Goal: Task Accomplishment & Management: Complete application form

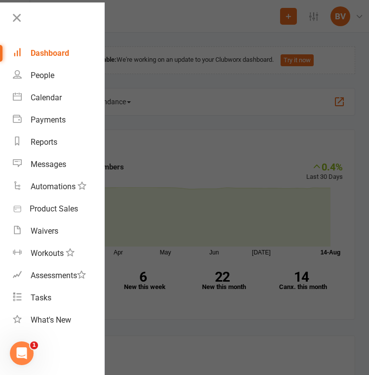
click at [185, 109] on div at bounding box center [184, 187] width 369 height 375
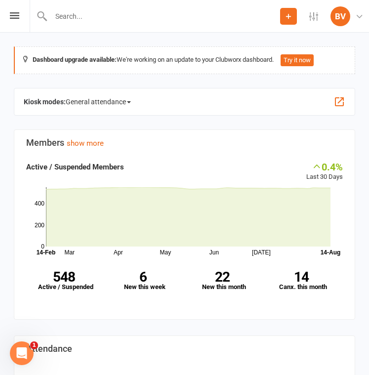
click at [84, 10] on input "text" at bounding box center [164, 16] width 232 height 14
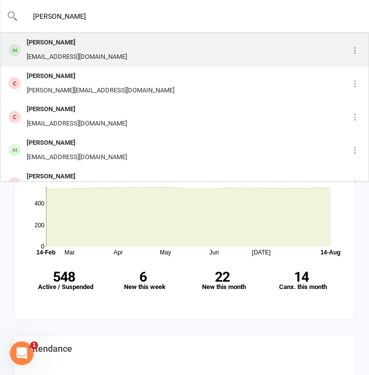
type input "[PERSON_NAME]"
click at [75, 50] on div "[EMAIL_ADDRESS][DOMAIN_NAME]" at bounding box center [77, 57] width 106 height 14
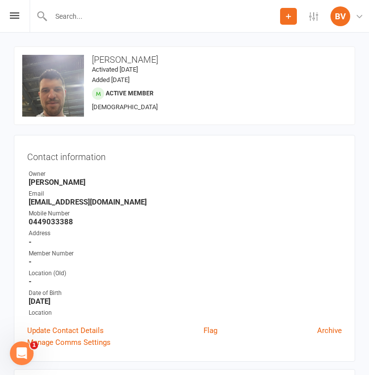
click at [97, 17] on input "text" at bounding box center [164, 16] width 232 height 14
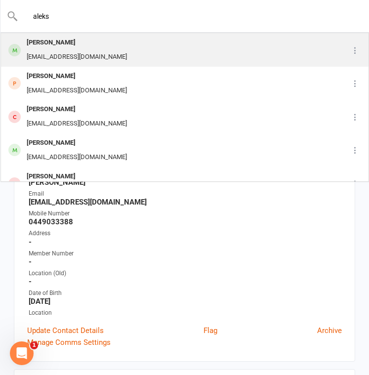
type input "aleks"
click at [95, 53] on div "[EMAIL_ADDRESS][DOMAIN_NAME]" at bounding box center [77, 57] width 106 height 14
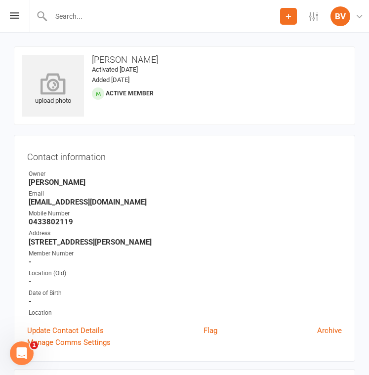
click at [44, 94] on icon at bounding box center [53, 84] width 68 height 22
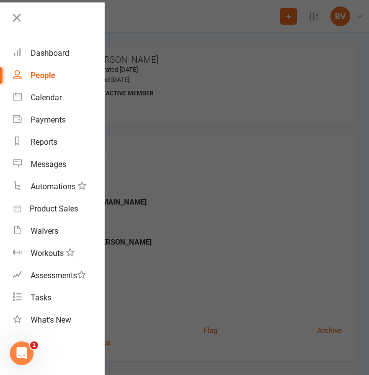
click at [237, 130] on div at bounding box center [184, 187] width 369 height 375
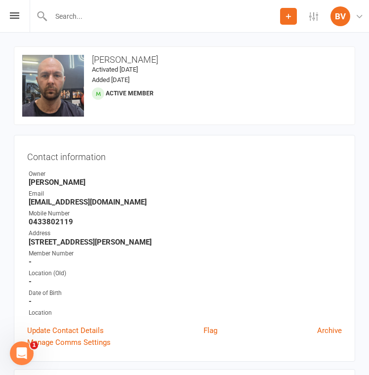
click at [126, 18] on input "text" at bounding box center [164, 16] width 232 height 14
click at [93, 12] on input "text" at bounding box center [184, 16] width 333 height 14
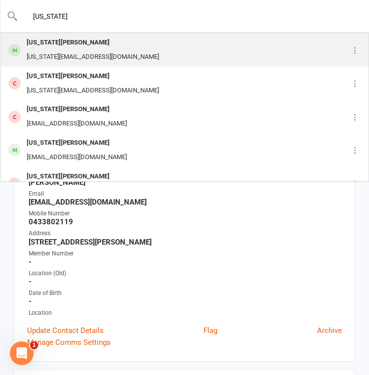
type input "[US_STATE]"
click at [87, 55] on div "[US_STATE][EMAIL_ADDRESS][DOMAIN_NAME]" at bounding box center [93, 57] width 138 height 14
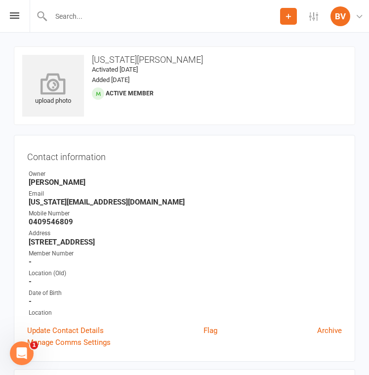
click at [54, 85] on icon at bounding box center [53, 84] width 68 height 22
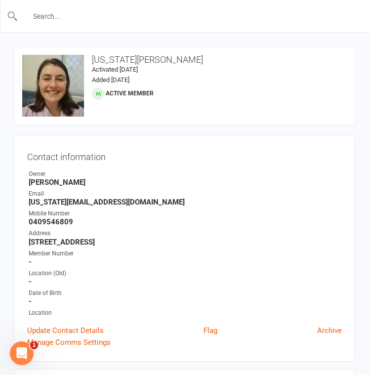
click at [102, 17] on input "text" at bounding box center [184, 16] width 333 height 14
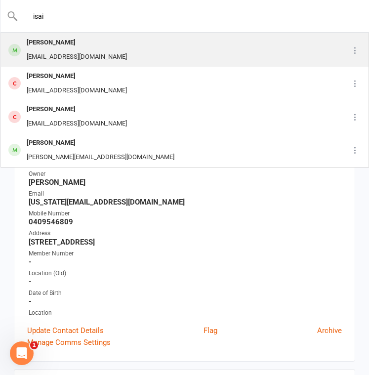
type input "isai"
click at [80, 47] on div "[PERSON_NAME]" at bounding box center [77, 43] width 106 height 14
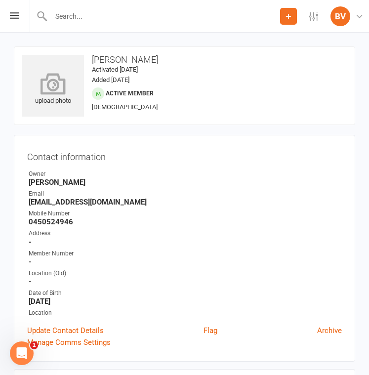
click at [64, 82] on icon at bounding box center [53, 84] width 68 height 22
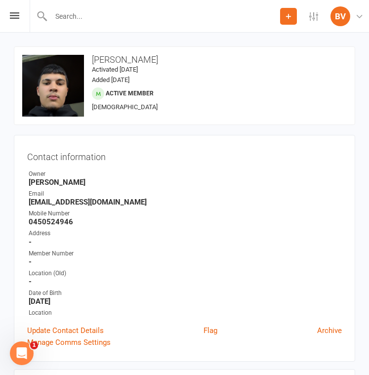
click at [130, 22] on input "text" at bounding box center [164, 16] width 232 height 14
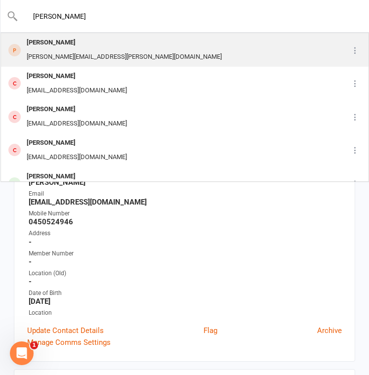
type input "[PERSON_NAME]"
click at [100, 47] on div "[PERSON_NAME]" at bounding box center [124, 43] width 201 height 14
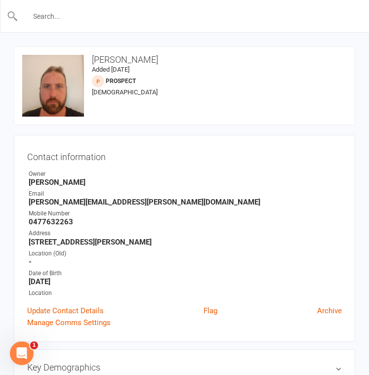
click at [120, 18] on input "text" at bounding box center [184, 16] width 333 height 14
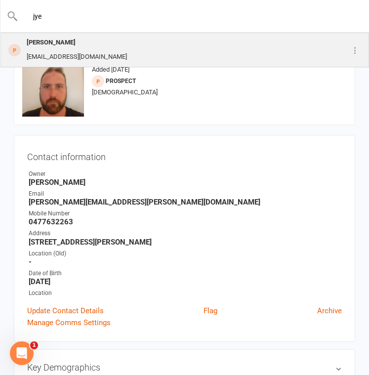
type input "jye"
click at [108, 47] on div "[PERSON_NAME] [EMAIL_ADDRESS][DOMAIN_NAME]" at bounding box center [160, 50] width 319 height 33
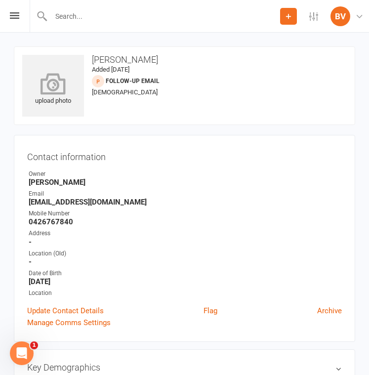
click at [44, 81] on icon at bounding box center [53, 84] width 68 height 22
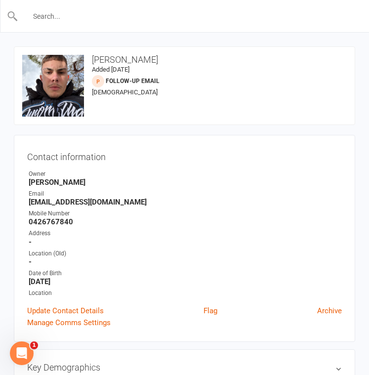
click at [71, 10] on input "text" at bounding box center [184, 16] width 333 height 14
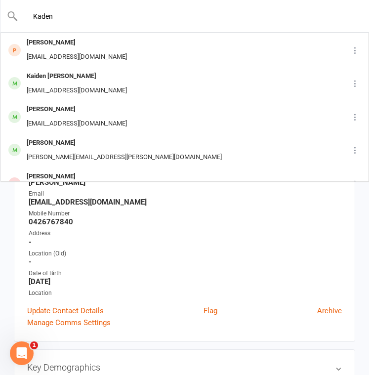
type input "Kaden"
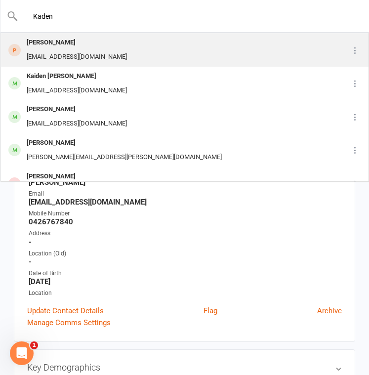
drag, startPoint x: 71, startPoint y: 10, endPoint x: 74, endPoint y: 45, distance: 35.2
click at [74, 45] on div "[PERSON_NAME]" at bounding box center [77, 43] width 106 height 14
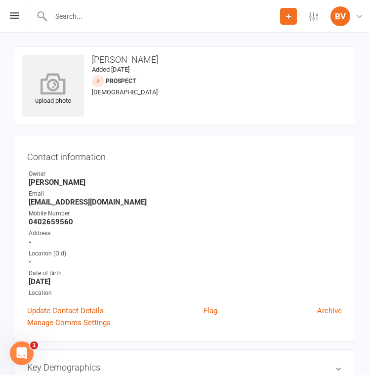
click at [58, 85] on icon at bounding box center [53, 84] width 68 height 22
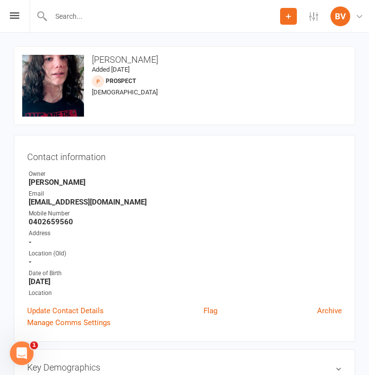
click at [134, 16] on input "text" at bounding box center [164, 16] width 232 height 14
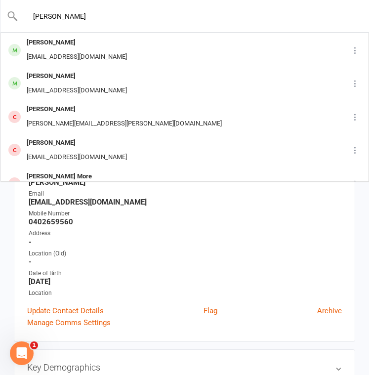
type input "[PERSON_NAME]"
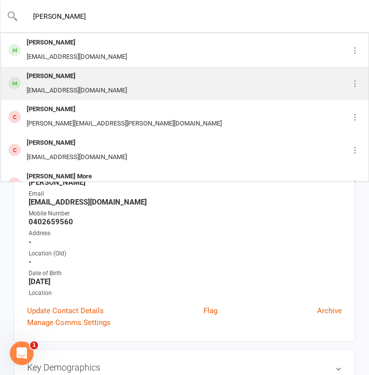
drag, startPoint x: 134, startPoint y: 16, endPoint x: 129, endPoint y: 84, distance: 67.9
click at [129, 84] on div "[PERSON_NAME] [EMAIL_ADDRESS][DOMAIN_NAME]" at bounding box center [169, 83] width 337 height 33
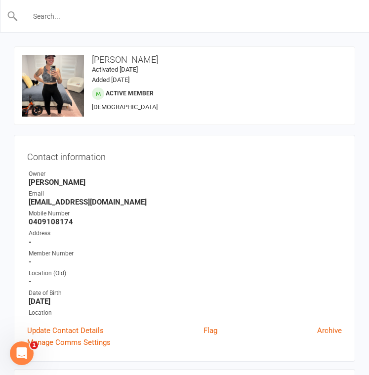
click at [69, 18] on input "text" at bounding box center [184, 16] width 333 height 14
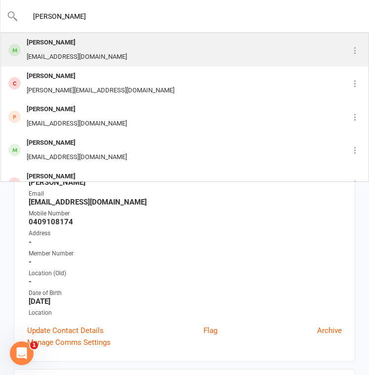
type input "[PERSON_NAME]"
click at [79, 44] on div "[PERSON_NAME]" at bounding box center [77, 43] width 106 height 14
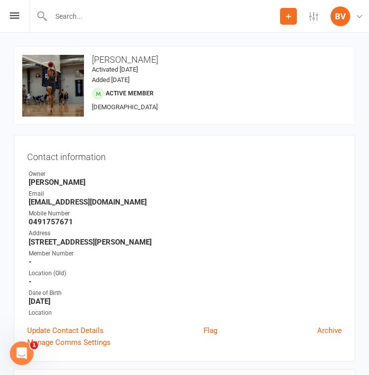
click at [71, 11] on input "text" at bounding box center [164, 16] width 232 height 14
click at [187, 17] on input "text" at bounding box center [184, 16] width 333 height 14
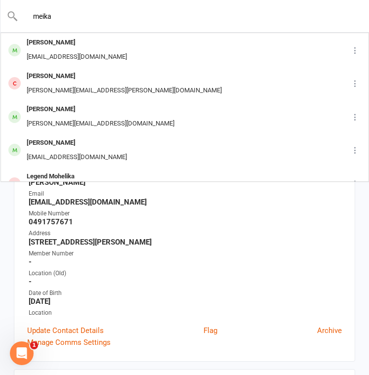
type input "meika"
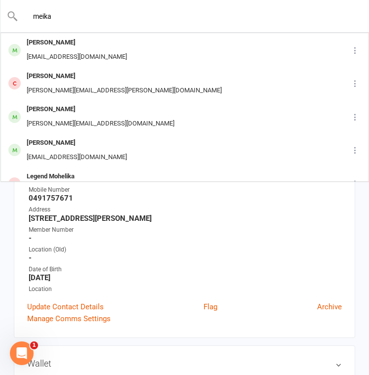
click at [309, 249] on div "Location (Old)" at bounding box center [185, 249] width 313 height 9
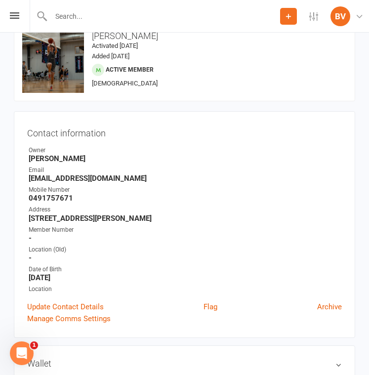
click at [287, 12] on icon at bounding box center [288, 16] width 9 height 9
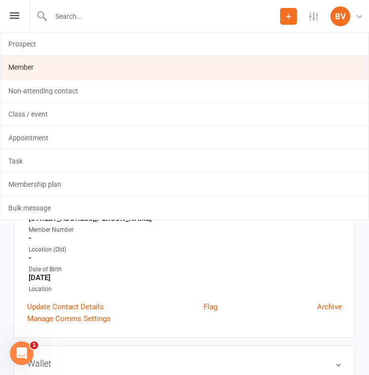
click at [24, 64] on link "Member" at bounding box center [184, 67] width 368 height 23
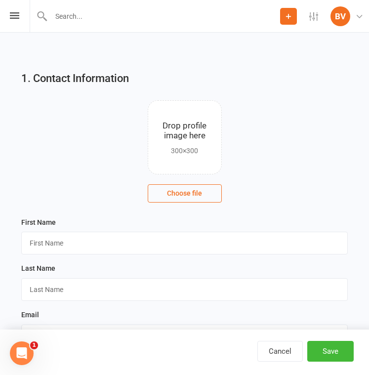
click at [186, 131] on input "file" at bounding box center [184, 137] width 73 height 73
type input "C:\fakepath\[PERSON_NAME].jpeg"
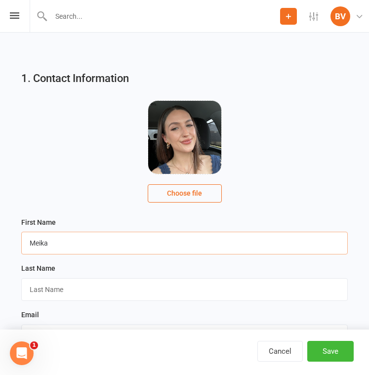
type input "Meika"
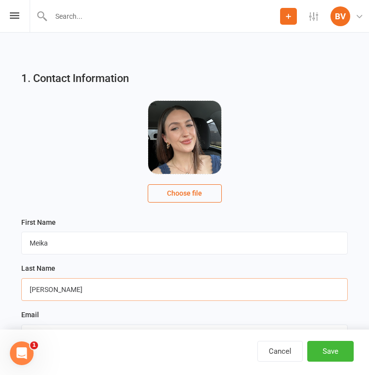
type input "[PERSON_NAME]"
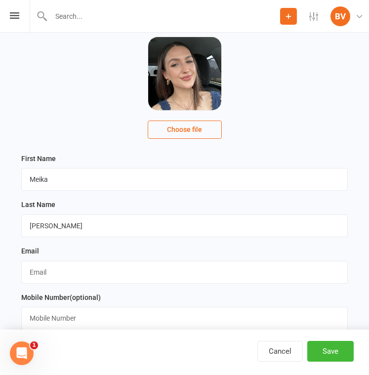
scroll to position [71, 0]
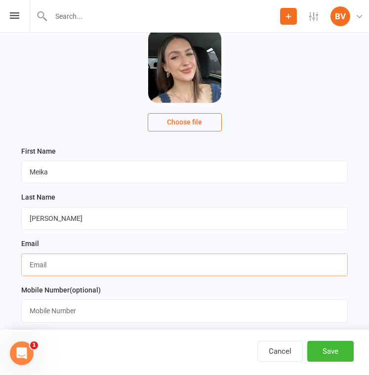
paste input "[EMAIL_ADDRESS][DOMAIN_NAME]"
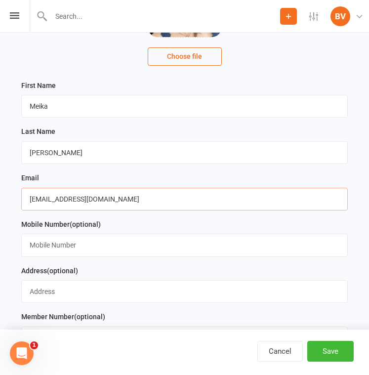
scroll to position [137, 0]
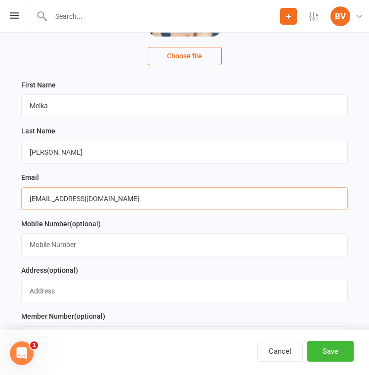
paste input "0452558102"
type input "[EMAIL_ADDRESS][DOMAIN_NAME]"
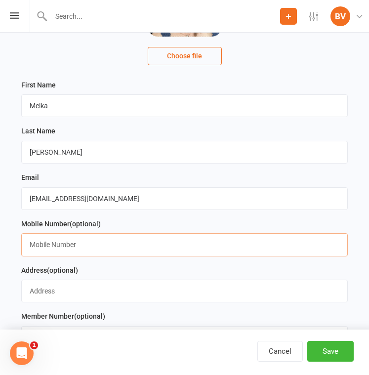
paste input "0452558102"
type input "0452558102"
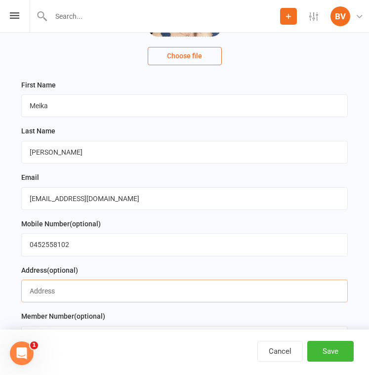
click at [154, 289] on input "text" at bounding box center [184, 291] width 326 height 23
paste input "[STREET_ADDRESS]"
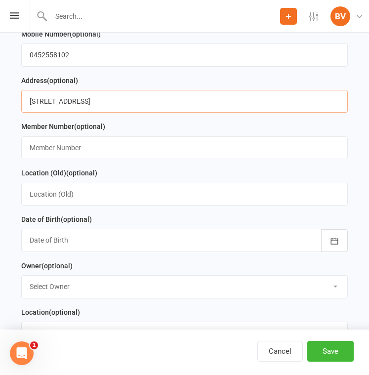
scroll to position [331, 0]
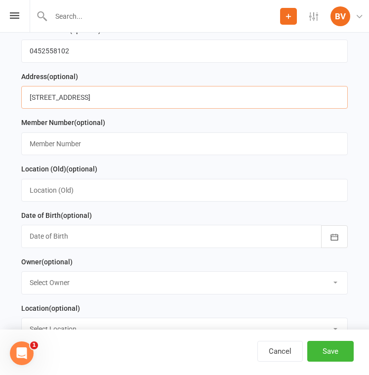
type input "[STREET_ADDRESS]"
click at [211, 234] on div at bounding box center [184, 236] width 326 height 23
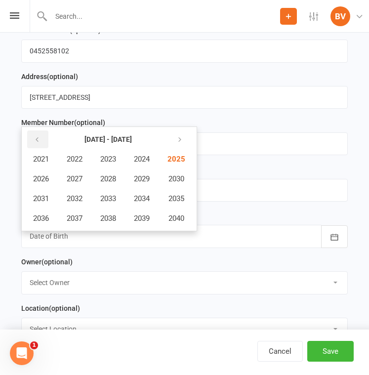
click at [37, 136] on icon "button" at bounding box center [37, 140] width 7 height 8
click at [42, 161] on span "2001" at bounding box center [41, 159] width 16 height 9
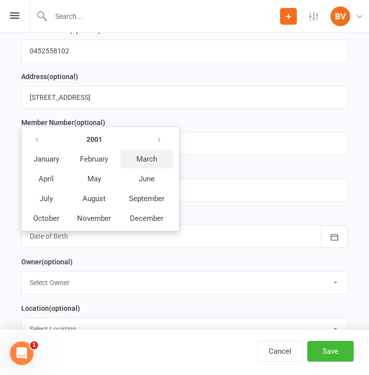
click at [148, 163] on button "March" at bounding box center [147, 159] width 52 height 19
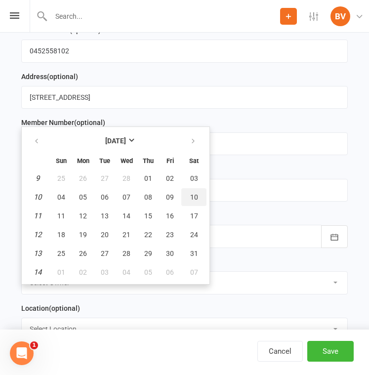
click at [197, 194] on button "10" at bounding box center [193, 197] width 25 height 18
type input "[DATE]"
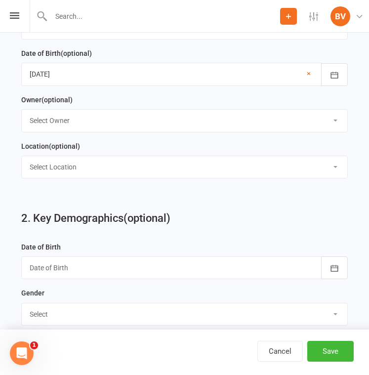
scroll to position [499, 0]
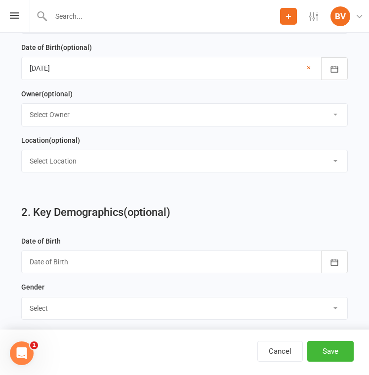
click at [241, 262] on div at bounding box center [184, 261] width 326 height 23
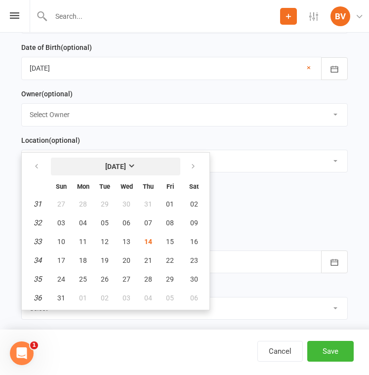
click at [126, 163] on strong "[DATE]" at bounding box center [115, 167] width 21 height 8
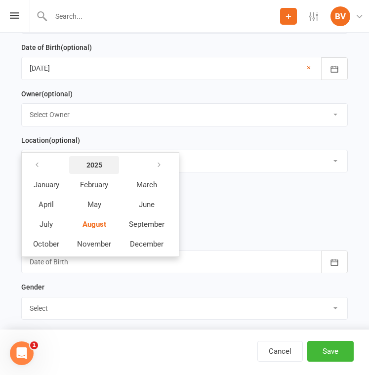
click at [102, 161] on strong "2025" at bounding box center [94, 165] width 16 height 8
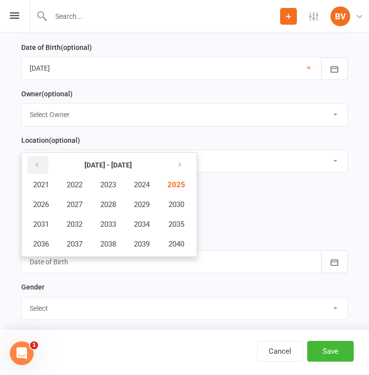
click at [34, 161] on icon "button" at bounding box center [37, 165] width 7 height 8
click at [45, 182] on span "2001" at bounding box center [41, 184] width 16 height 9
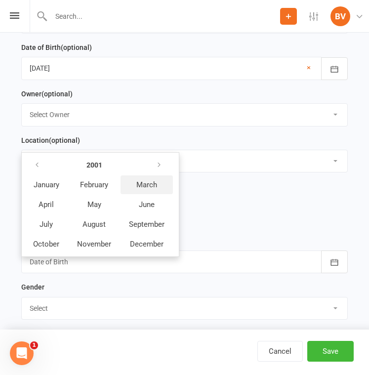
click at [147, 176] on button "March" at bounding box center [147, 184] width 52 height 19
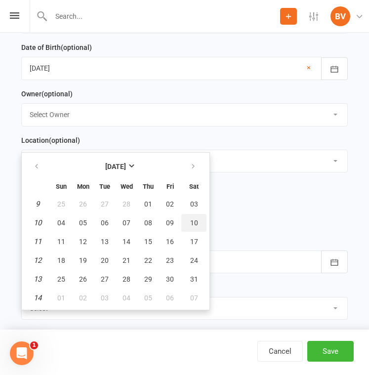
click at [194, 223] on span "10" at bounding box center [194, 223] width 8 height 8
type input "[DATE]"
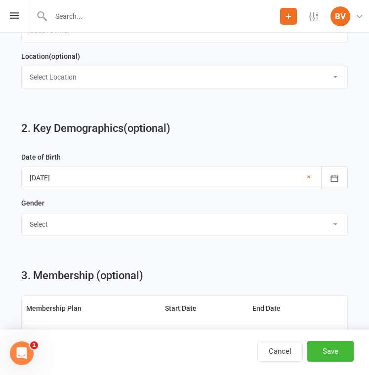
scroll to position [583, 0]
select select "[DEMOGRAPHIC_DATA]"
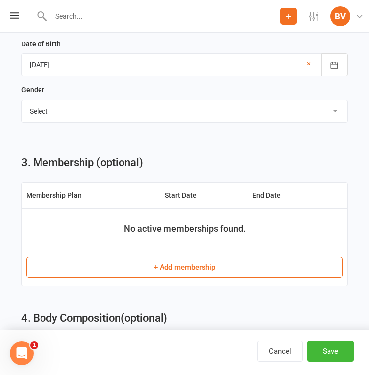
scroll to position [699, 0]
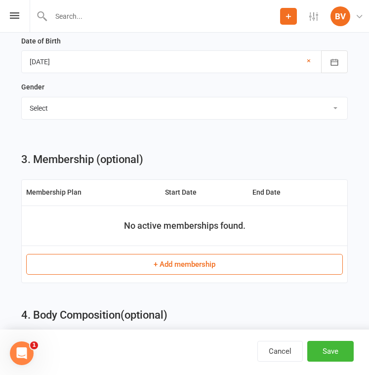
click at [223, 260] on button "+ Add membership" at bounding box center [184, 264] width 317 height 21
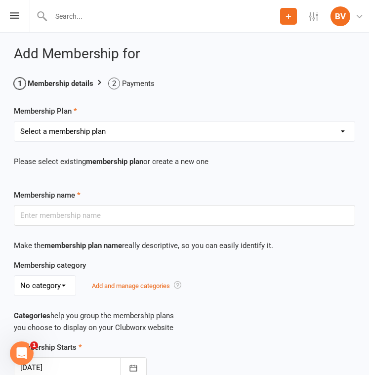
select select "6"
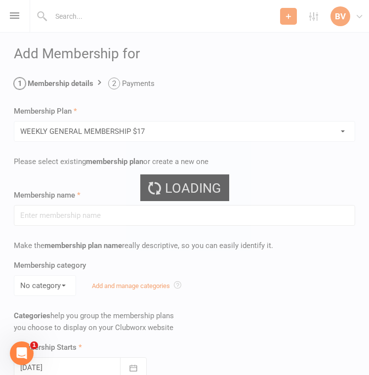
type input "WEEKLY GENERAL MEMBERSHIP $17"
select select "0"
type input "0"
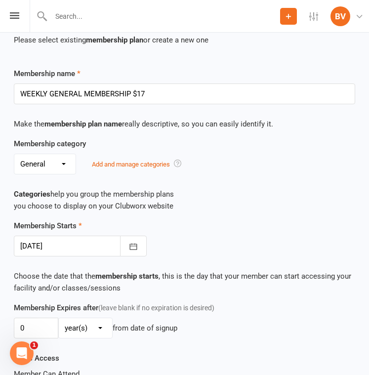
scroll to position [132, 0]
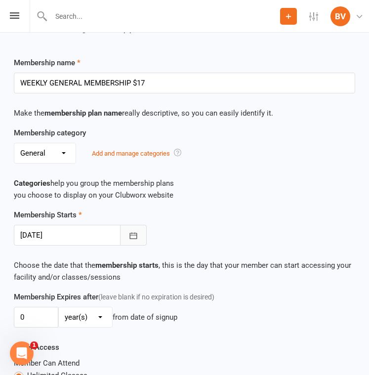
click at [134, 234] on button "button" at bounding box center [133, 235] width 27 height 21
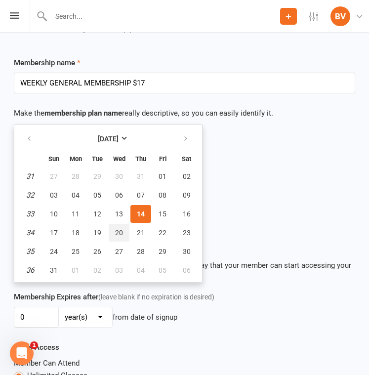
click at [119, 229] on span "20" at bounding box center [119, 233] width 8 height 8
type input "[DATE]"
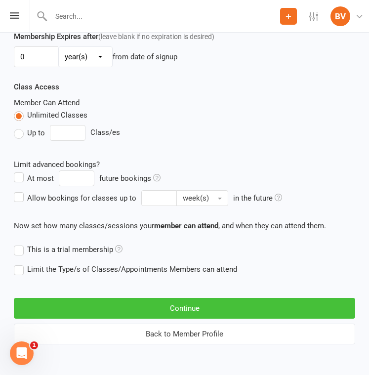
scroll to position [401, 0]
click at [199, 302] on button "Continue" at bounding box center [184, 308] width 341 height 21
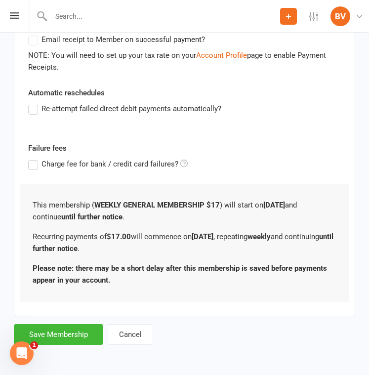
scroll to position [0, 0]
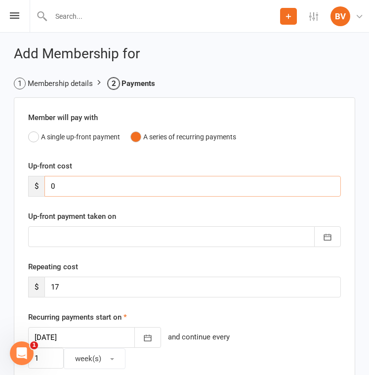
click at [144, 189] on input "0" at bounding box center [192, 186] width 296 height 21
type input "5"
type input "[DATE]"
type input "57"
click at [328, 241] on icon "button" at bounding box center [328, 237] width 10 height 10
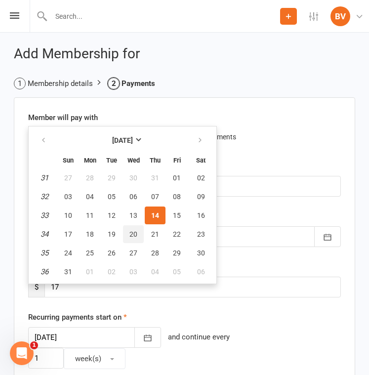
click at [136, 232] on span "20" at bounding box center [133, 234] width 8 height 8
type input "[DATE]"
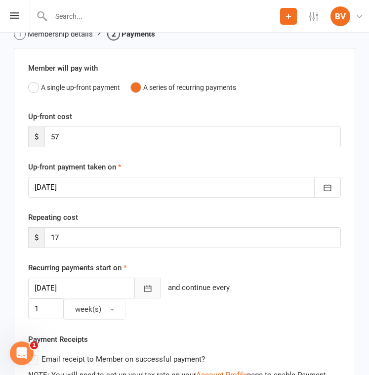
scroll to position [50, 0]
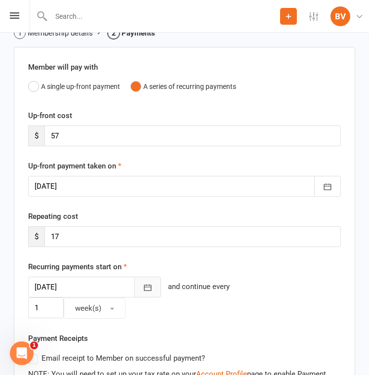
click at [144, 289] on icon "button" at bounding box center [148, 288] width 10 height 10
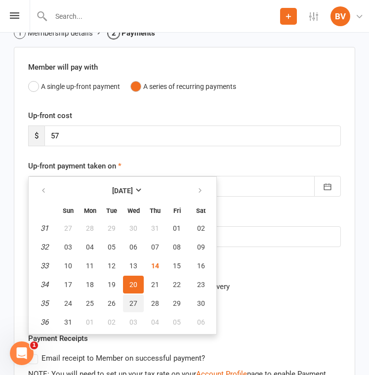
click at [137, 301] on button "27" at bounding box center [133, 303] width 21 height 18
type input "[DATE]"
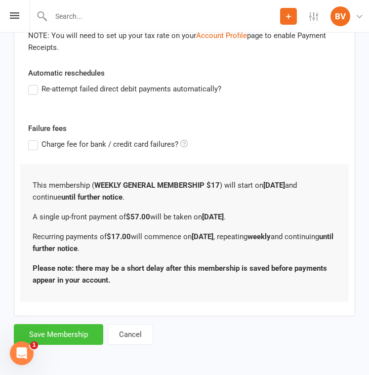
scroll to position [397, 0]
click at [80, 324] on button "Save Membership" at bounding box center [58, 334] width 89 height 21
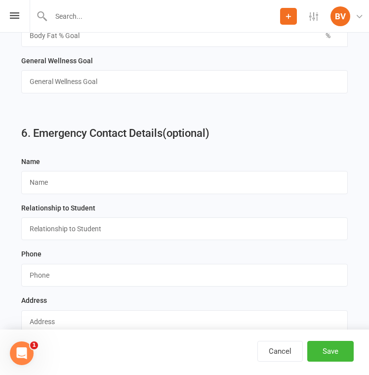
scroll to position [1509, 0]
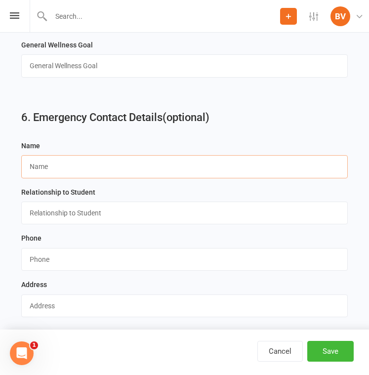
click at [103, 158] on input "text" at bounding box center [184, 166] width 326 height 23
paste input "[PERSON_NAME]"
type input "[PERSON_NAME]"
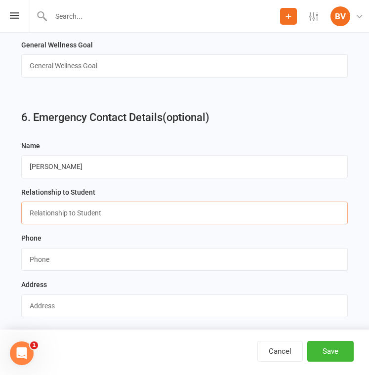
click at [245, 205] on input "text" at bounding box center [184, 213] width 326 height 23
type input "Spouse"
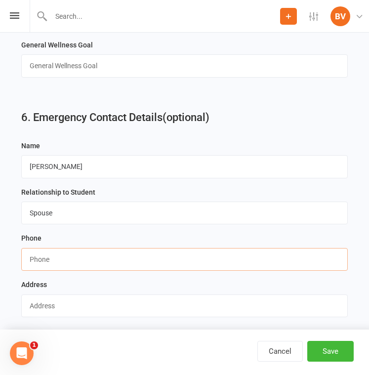
click at [245, 254] on input "string" at bounding box center [184, 259] width 326 height 23
click at [202, 260] on input "string" at bounding box center [184, 259] width 326 height 23
paste input "0497973635"
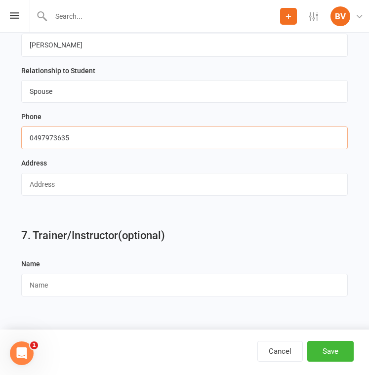
scroll to position [1632, 0]
type input "0497973635"
click at [331, 351] on button "Save" at bounding box center [330, 351] width 46 height 21
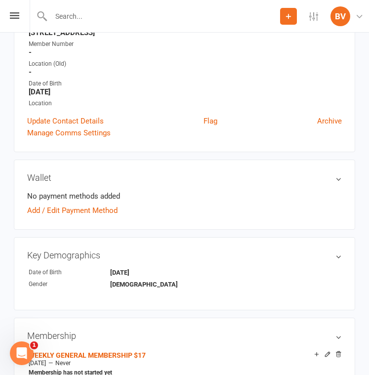
scroll to position [214, 0]
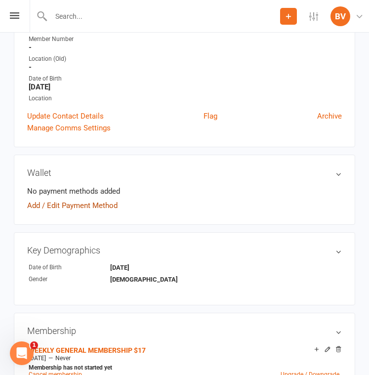
click at [100, 204] on link "Add / Edit Payment Method" at bounding box center [72, 206] width 90 height 12
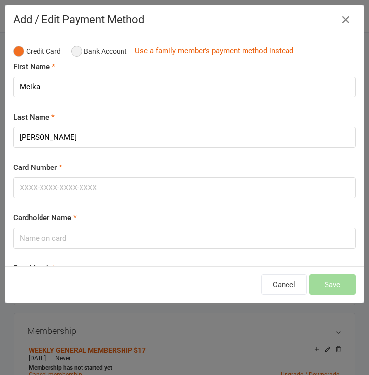
click at [102, 50] on button "Bank Account" at bounding box center [99, 51] width 56 height 19
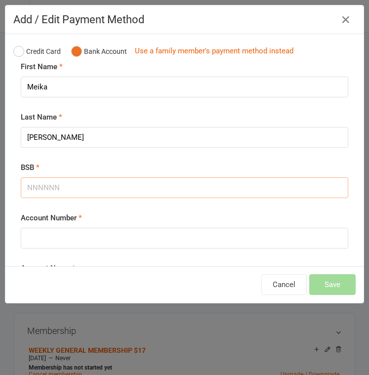
click at [89, 190] on input "BSB" at bounding box center [184, 187] width 327 height 21
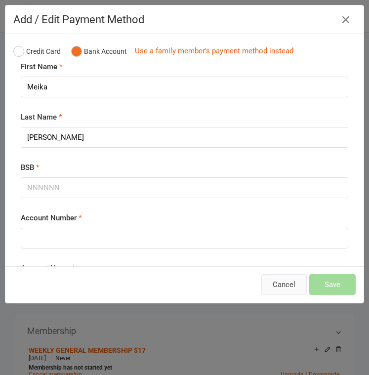
click at [290, 283] on button "Cancel" at bounding box center [283, 284] width 45 height 21
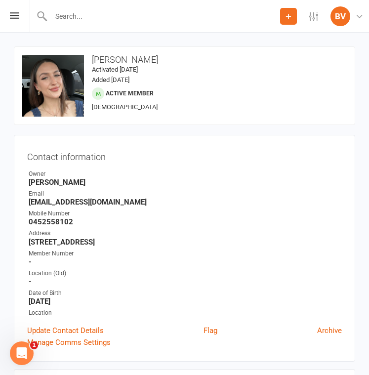
scroll to position [0, 0]
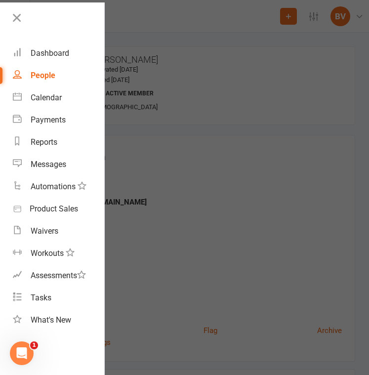
click at [161, 23] on div at bounding box center [184, 187] width 369 height 375
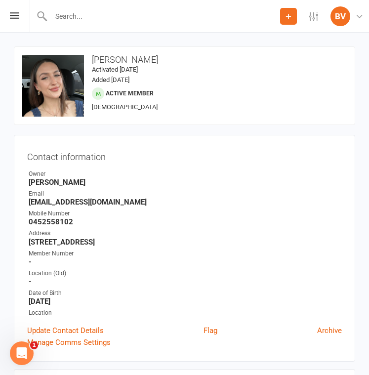
click at [136, 19] on input "text" at bounding box center [164, 16] width 232 height 14
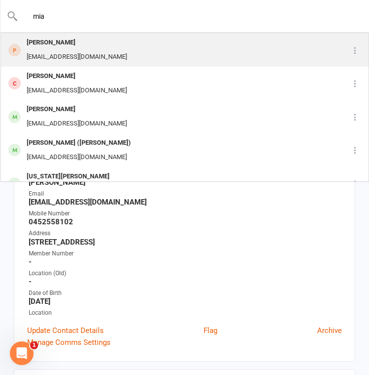
type input "mia"
click at [110, 41] on div "[PERSON_NAME] [EMAIL_ADDRESS][DOMAIN_NAME]" at bounding box center [166, 50] width 330 height 33
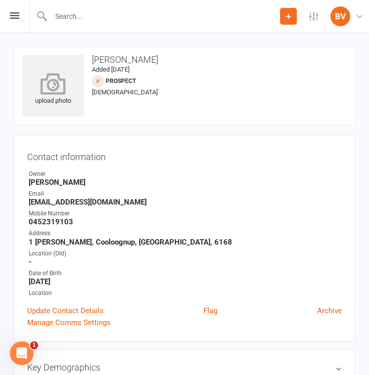
click at [51, 73] on icon at bounding box center [53, 84] width 68 height 22
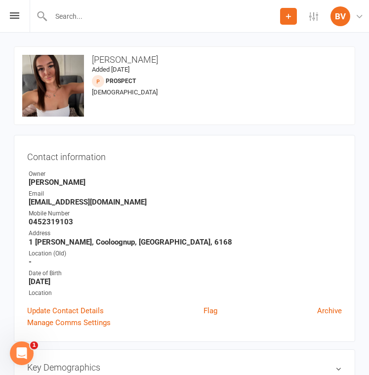
click at [163, 22] on input "text" at bounding box center [164, 16] width 232 height 14
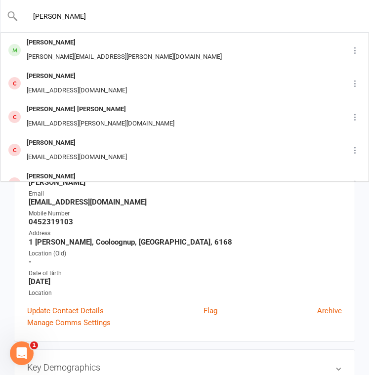
type input "[PERSON_NAME]"
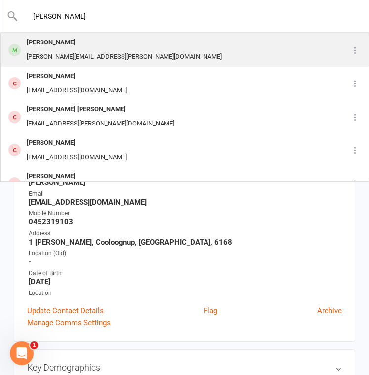
drag, startPoint x: 163, startPoint y: 22, endPoint x: 155, endPoint y: 50, distance: 29.5
click at [155, 50] on div "[PERSON_NAME] [PERSON_NAME][EMAIL_ADDRESS][PERSON_NAME][DOMAIN_NAME]" at bounding box center [169, 50] width 337 height 33
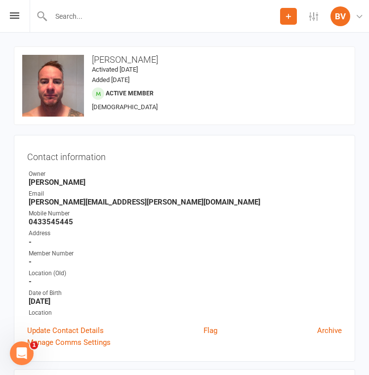
click at [64, 12] on input "text" at bounding box center [164, 16] width 232 height 14
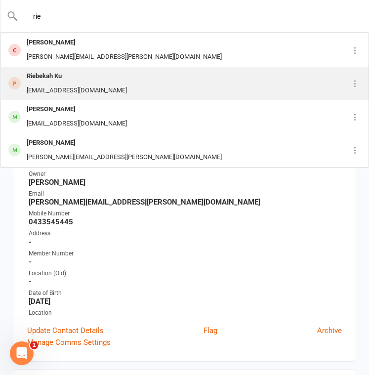
type input "rie"
click at [88, 85] on div "[EMAIL_ADDRESS][DOMAIN_NAME]" at bounding box center [77, 90] width 106 height 14
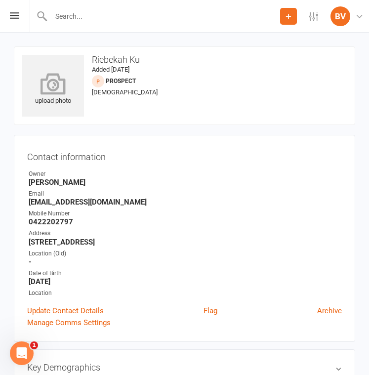
click at [45, 82] on icon at bounding box center [53, 84] width 68 height 22
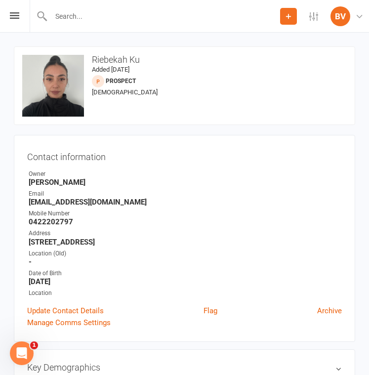
click at [87, 12] on input "text" at bounding box center [164, 16] width 232 height 14
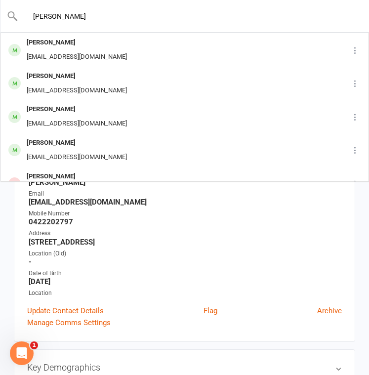
type input "[PERSON_NAME]"
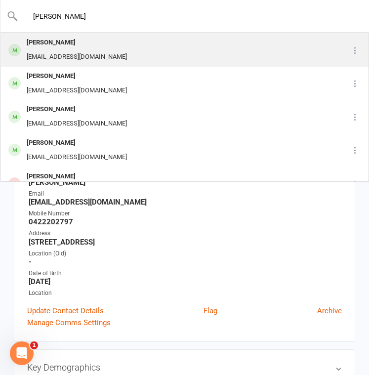
drag, startPoint x: 87, startPoint y: 12, endPoint x: 81, endPoint y: 50, distance: 38.6
click at [81, 50] on div "[EMAIL_ADDRESS][DOMAIN_NAME]" at bounding box center [77, 57] width 106 height 14
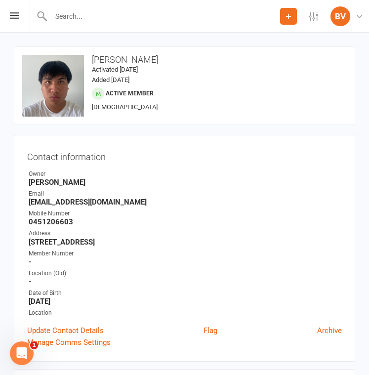
click at [97, 19] on input "text" at bounding box center [164, 16] width 232 height 14
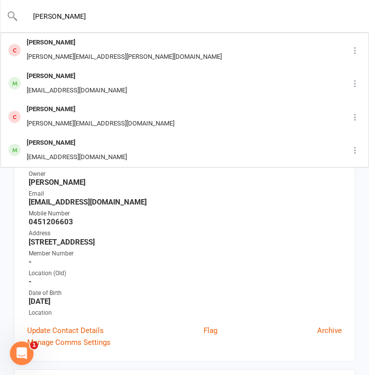
type input "[PERSON_NAME]"
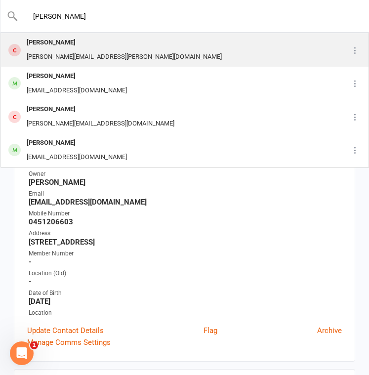
drag, startPoint x: 97, startPoint y: 19, endPoint x: 112, endPoint y: 49, distance: 33.6
click at [112, 49] on div "[PERSON_NAME] [PERSON_NAME][EMAIL_ADDRESS][PERSON_NAME][DOMAIN_NAME]" at bounding box center [169, 50] width 337 height 33
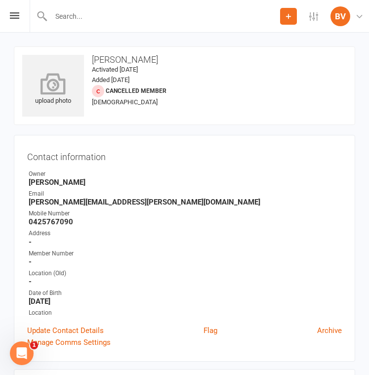
click at [60, 94] on icon at bounding box center [53, 84] width 68 height 22
